Goal: Information Seeking & Learning: Get advice/opinions

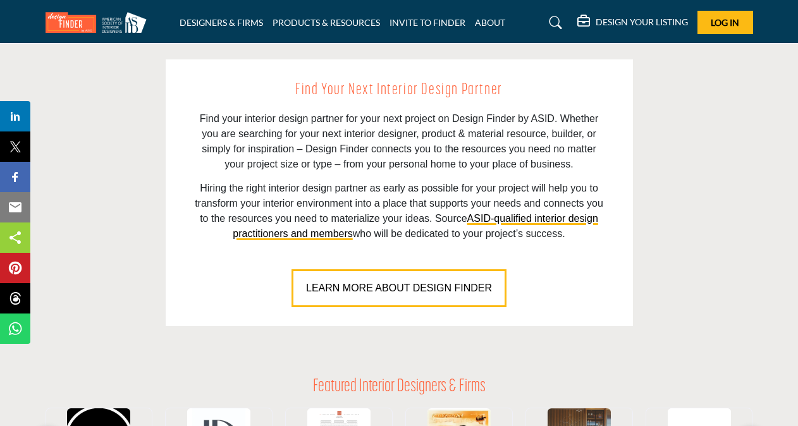
scroll to position [885, 0]
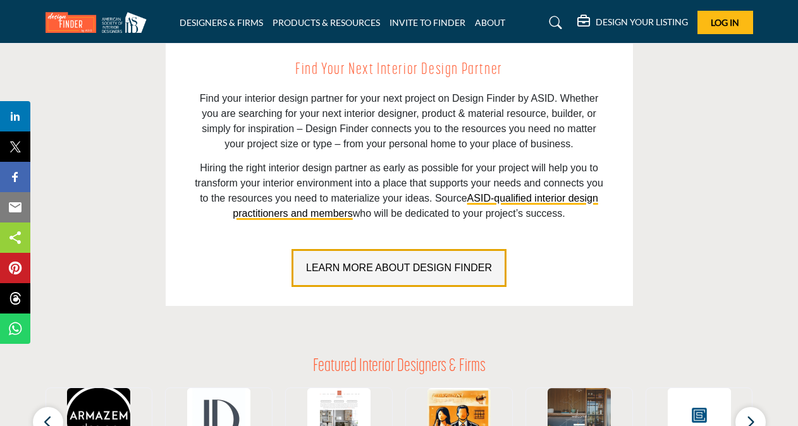
click at [350, 267] on span "LEARN MORE ABOUT DESIGN FINDER" at bounding box center [399, 267] width 186 height 11
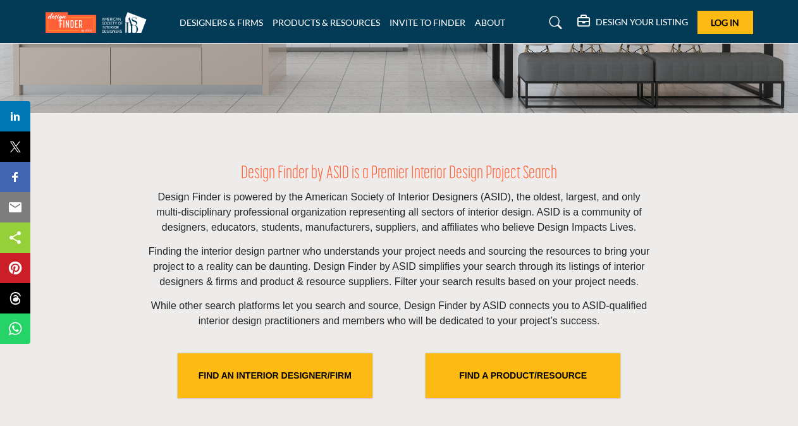
scroll to position [253, 0]
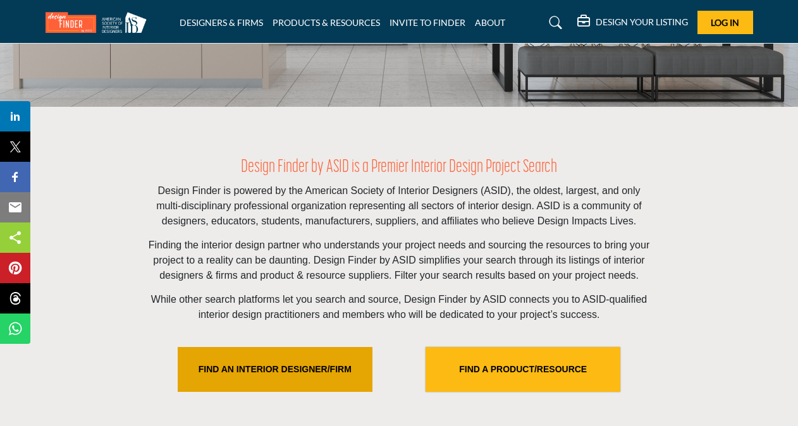
click at [222, 366] on link "FIND AN INTERIOR DESIGNER/FIRM" at bounding box center [275, 369] width 195 height 45
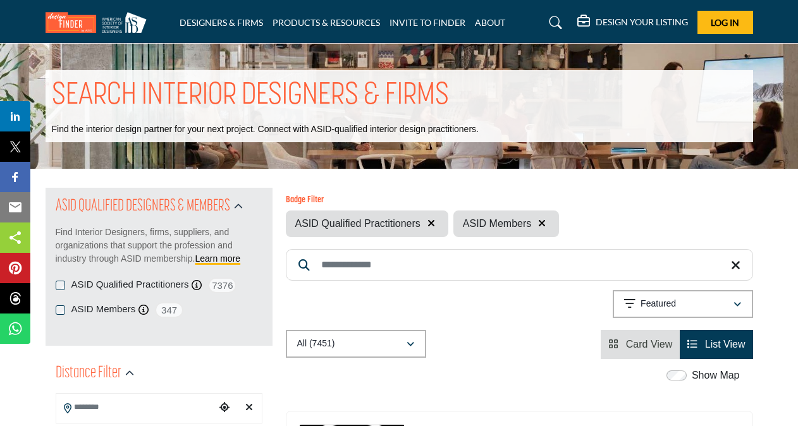
click at [330, 258] on input "Search Keyword" at bounding box center [519, 265] width 467 height 32
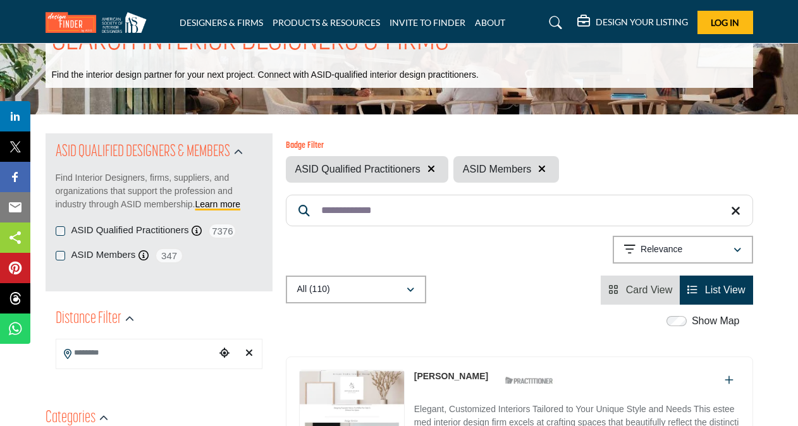
scroll to position [63, 0]
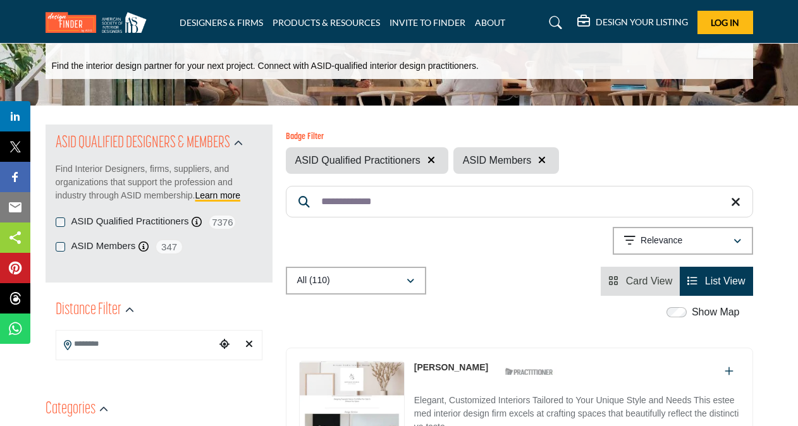
type input "**********"
click at [740, 240] on button "Relevance" at bounding box center [682, 241] width 140 height 28
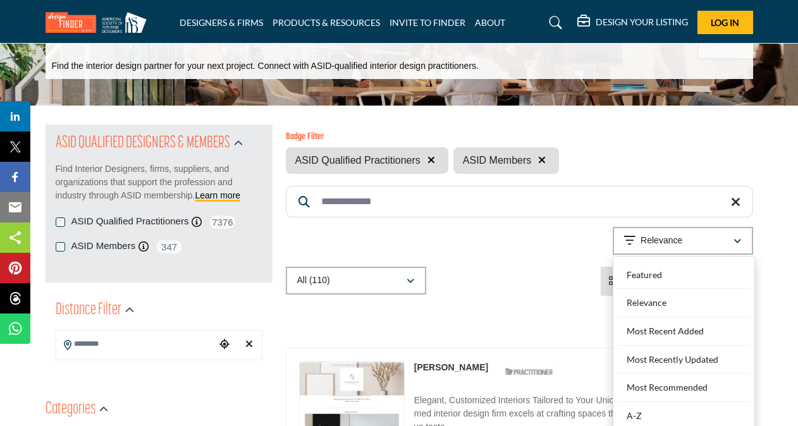
click at [693, 384] on Recommended "Most Recommended" at bounding box center [683, 388] width 132 height 28
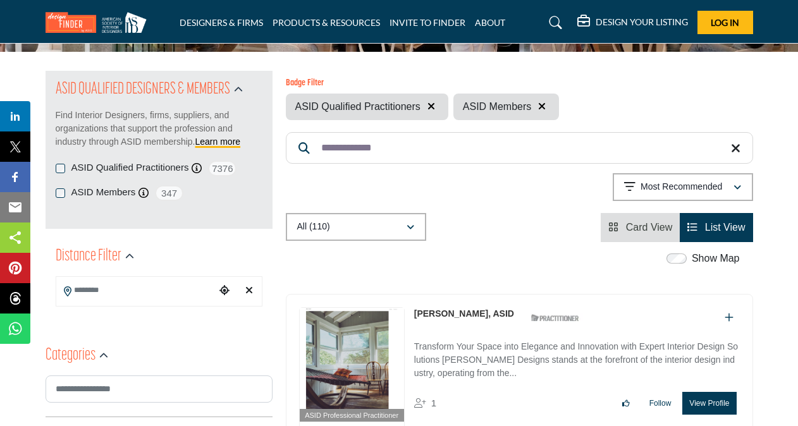
scroll to position [190, 0]
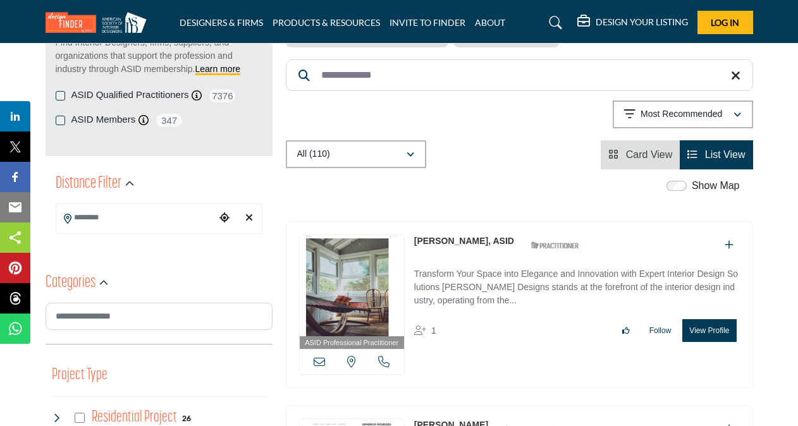
click at [106, 216] on input "Search Location" at bounding box center [135, 217] width 159 height 25
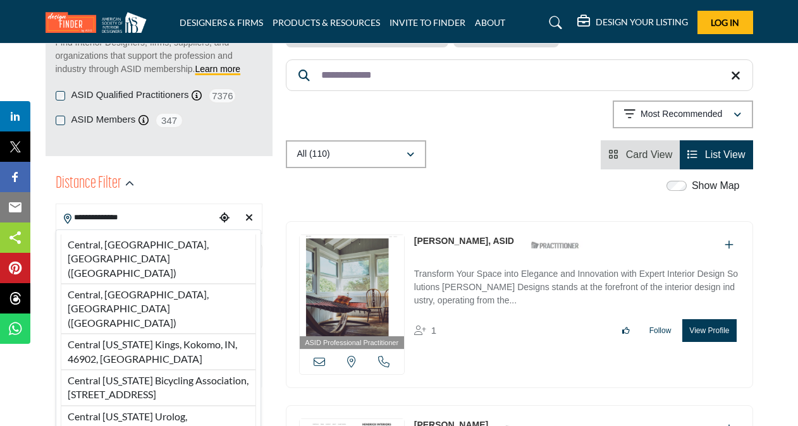
type input "**********"
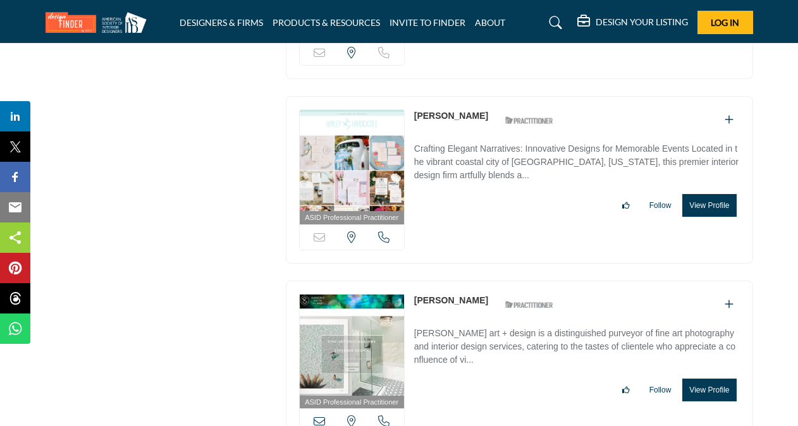
scroll to position [3350, 0]
